Goal: Go to known website: Go to known website

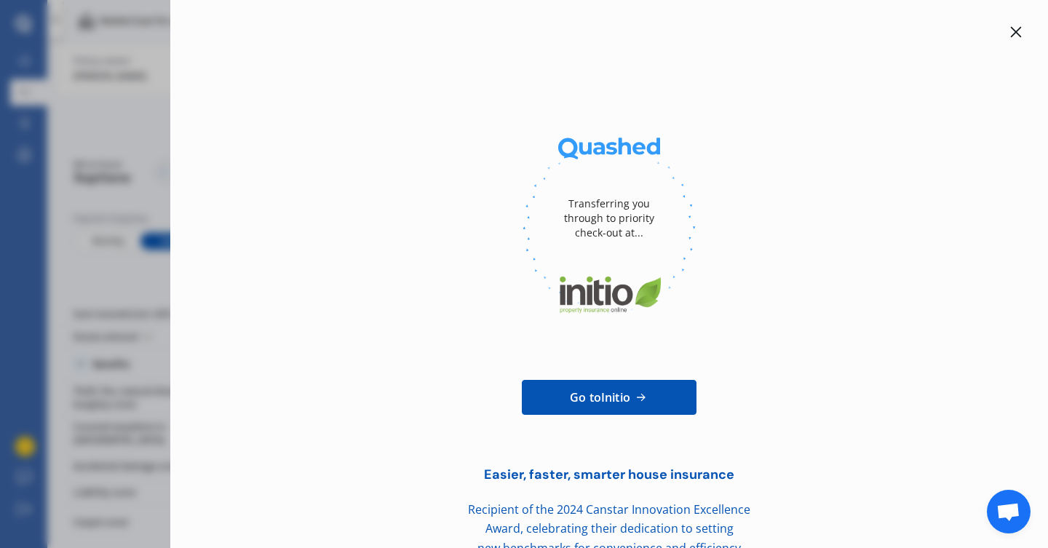
scroll to position [71, 0]
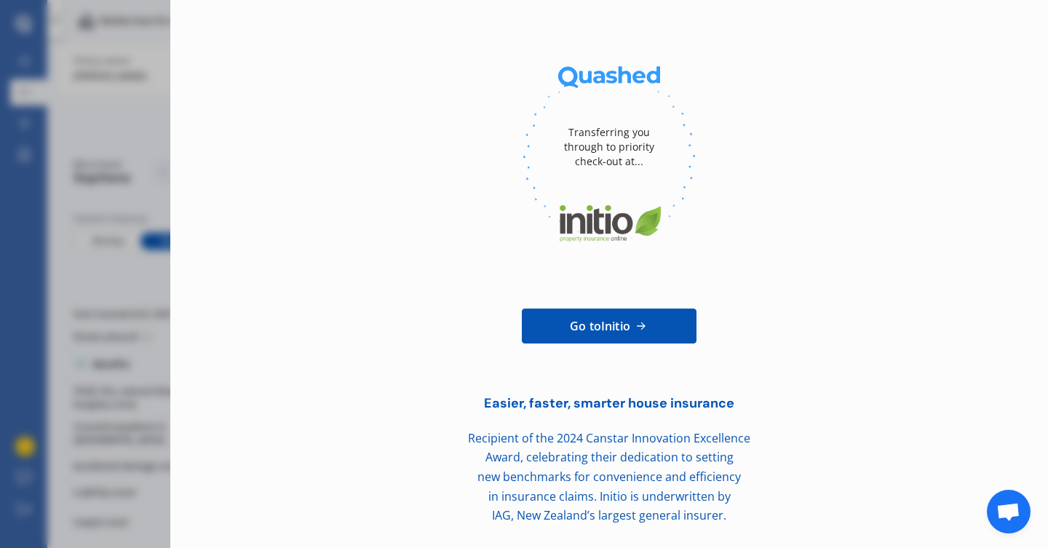
click at [628, 322] on link "Go to Initio" at bounding box center [609, 325] width 175 height 35
click at [108, 141] on div "Transferring you through to priority check-out at... Go to Initio Easier, faste…" at bounding box center [524, 274] width 1048 height 548
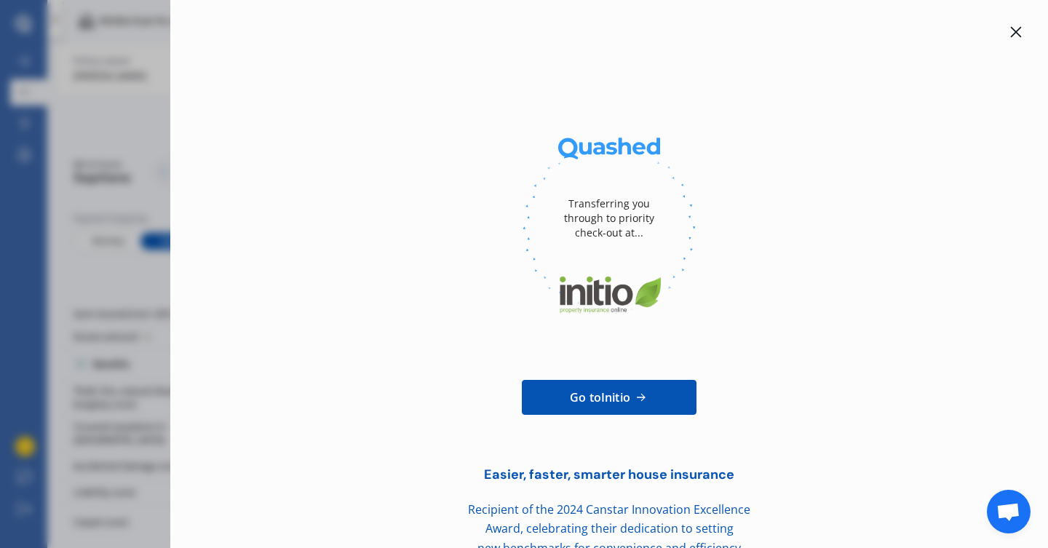
click at [1010, 35] on icon at bounding box center [1016, 32] width 12 height 12
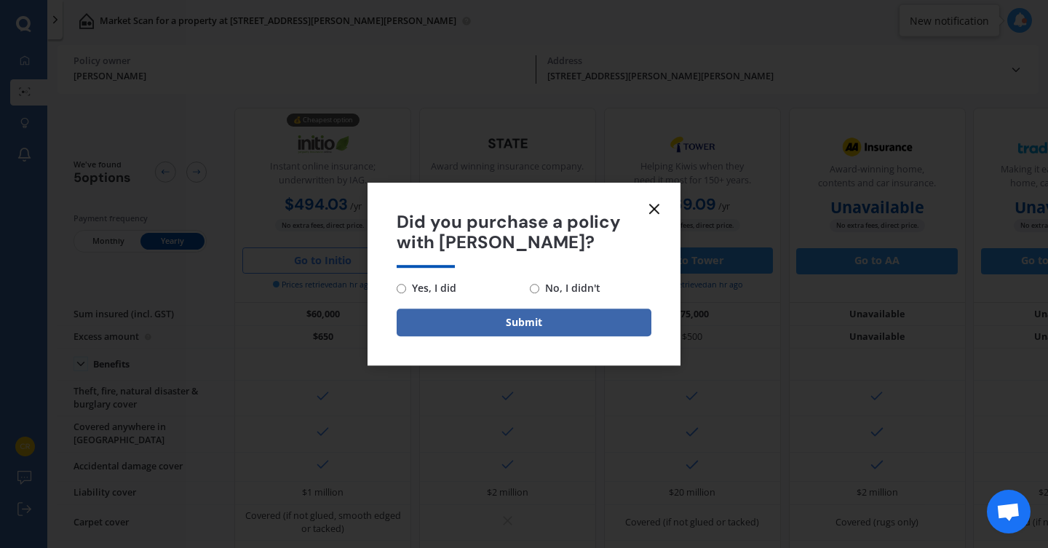
click at [663, 195] on form "Did you purchase a policy with [PERSON_NAME]? Yes, I did No, I didn't Submit" at bounding box center [523, 274] width 313 height 183
click at [661, 199] on form "Did you purchase a policy with [PERSON_NAME]? Yes, I did No, I didn't Submit" at bounding box center [523, 274] width 313 height 183
click at [658, 204] on line at bounding box center [654, 208] width 9 height 9
